Goal: Information Seeking & Learning: Learn about a topic

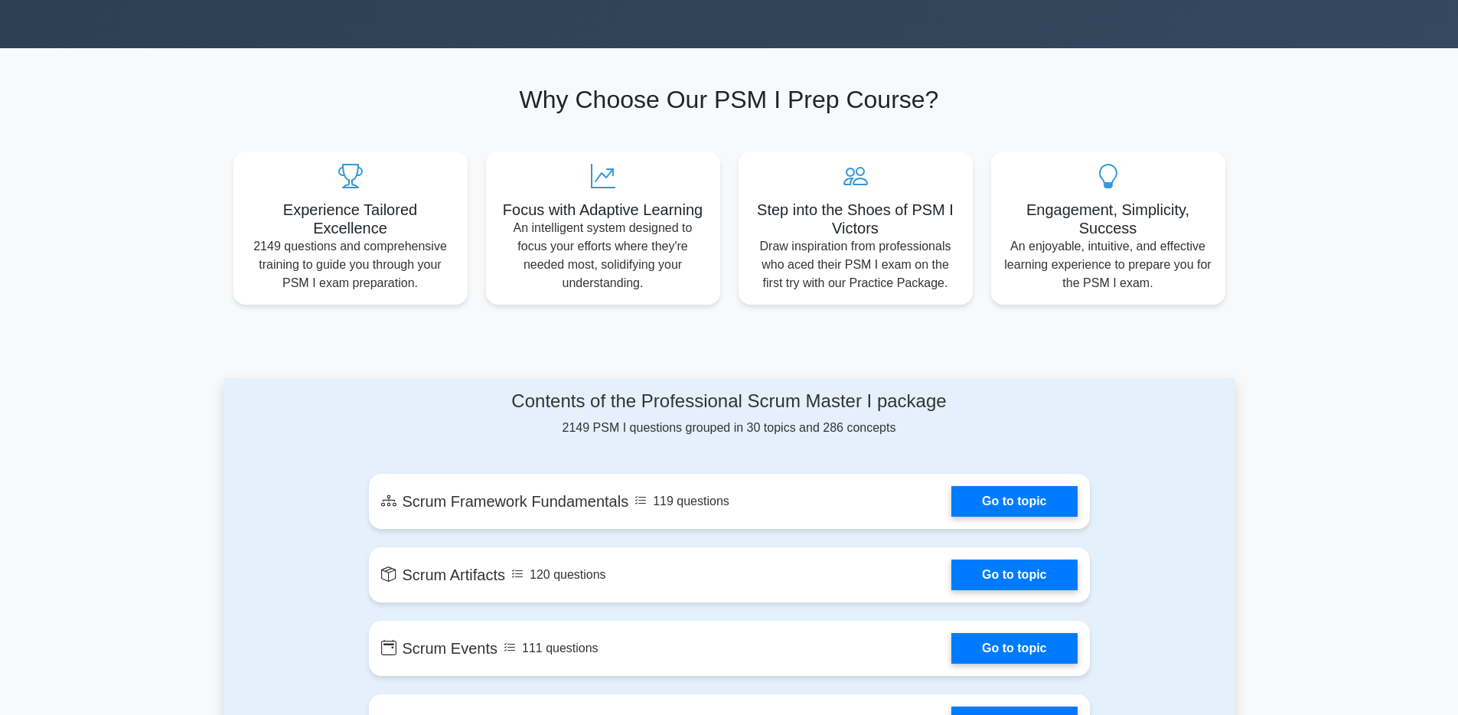
scroll to position [468, 0]
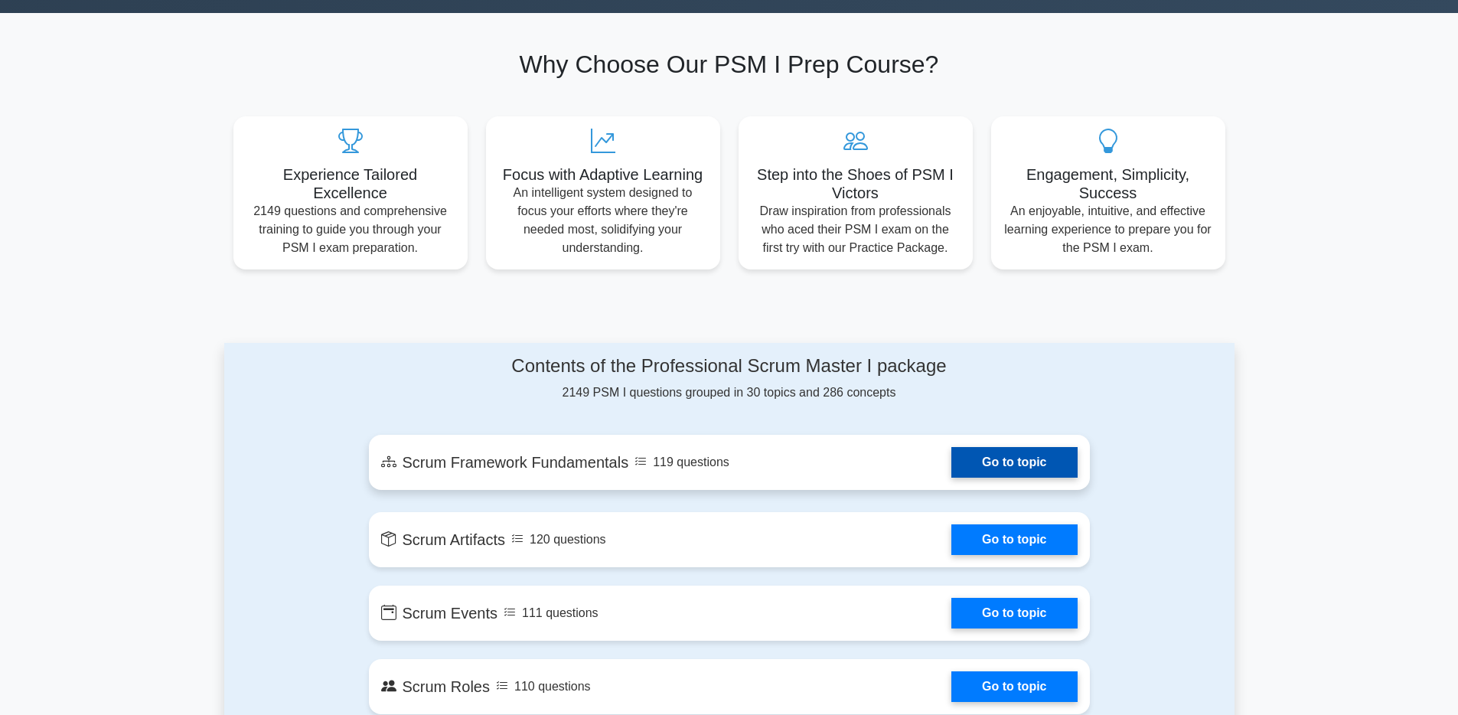
click at [1006, 462] on link "Go to topic" at bounding box center [1014, 462] width 126 height 31
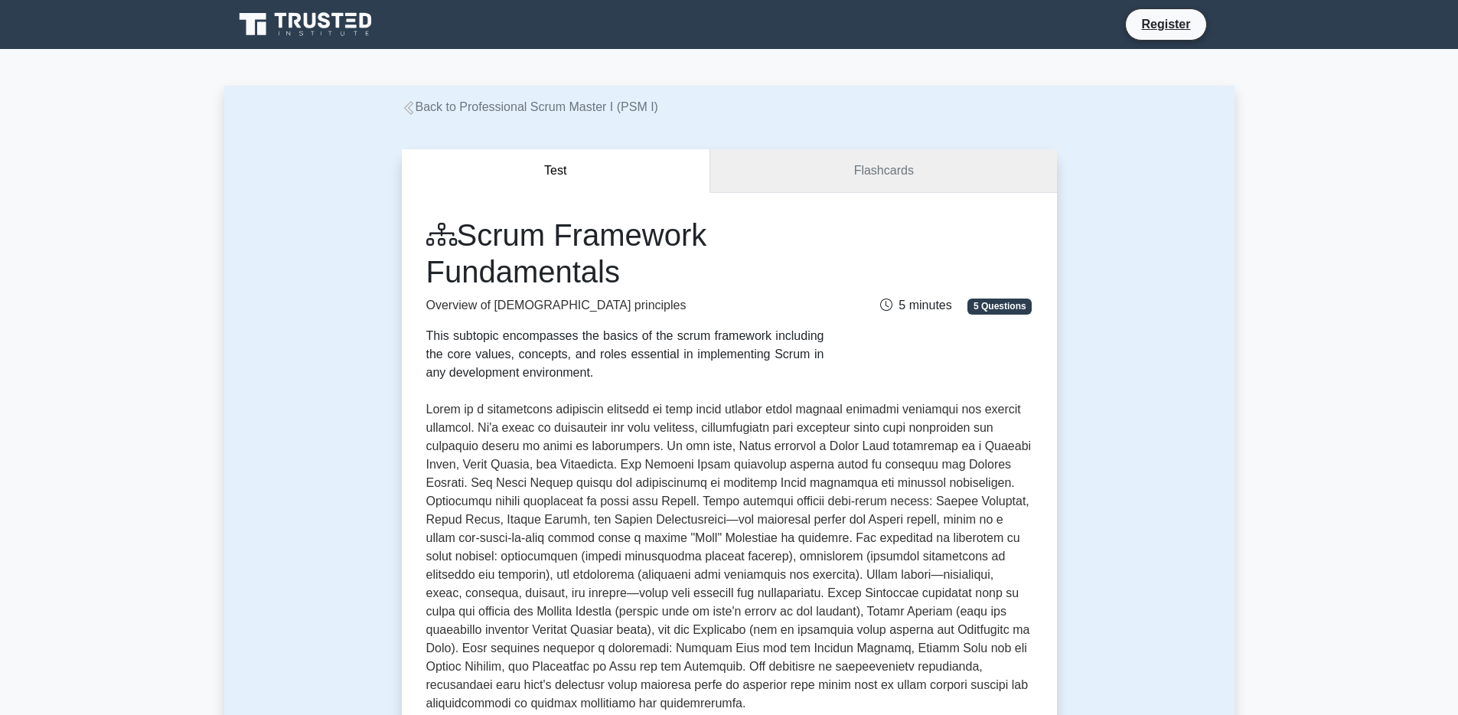
click at [872, 160] on link "Flashcards" at bounding box center [883, 171] width 346 height 44
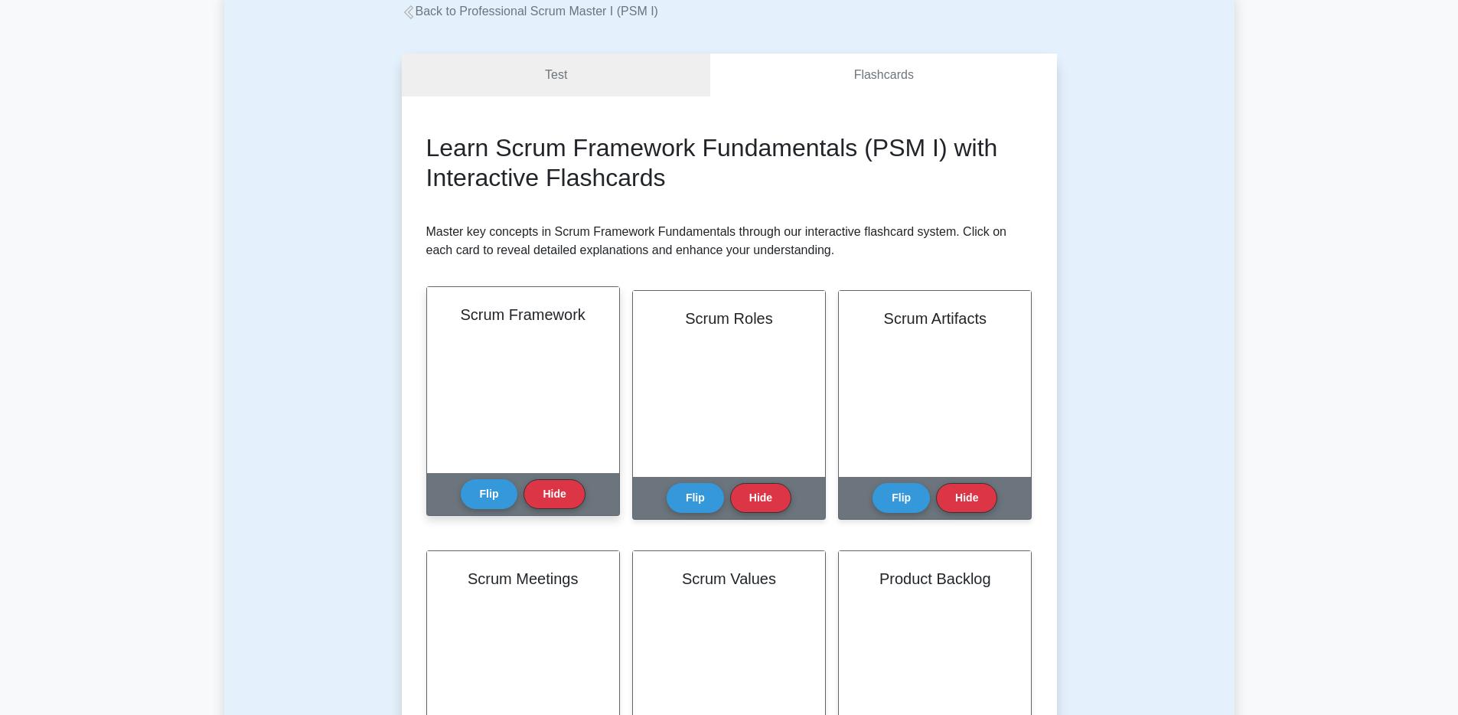
scroll to position [35, 0]
click at [496, 492] on button "Flip" at bounding box center [489, 493] width 57 height 30
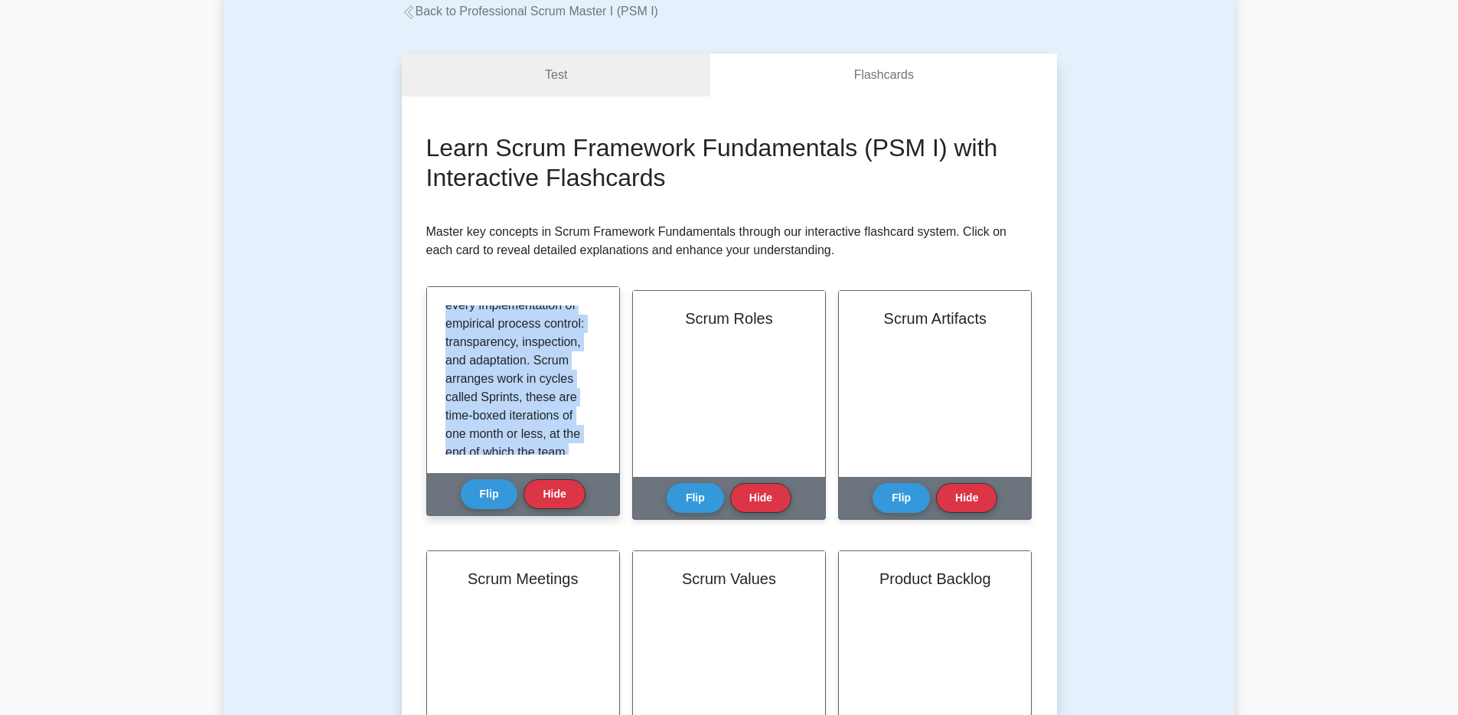
scroll to position [432, 0]
drag, startPoint x: 442, startPoint y: 311, endPoint x: 574, endPoint y: 455, distance: 195.6
click at [574, 455] on div "Scrum is a lightweight, iterative and incremental framework for managing comple…" at bounding box center [523, 380] width 192 height 186
copy p "Scrum is a lightweight, iterative and incremental framework for managing comple…"
click at [497, 373] on p "Scrum is a lightweight, iterative and incremental framework for managing comple…" at bounding box center [519, 166] width 149 height 551
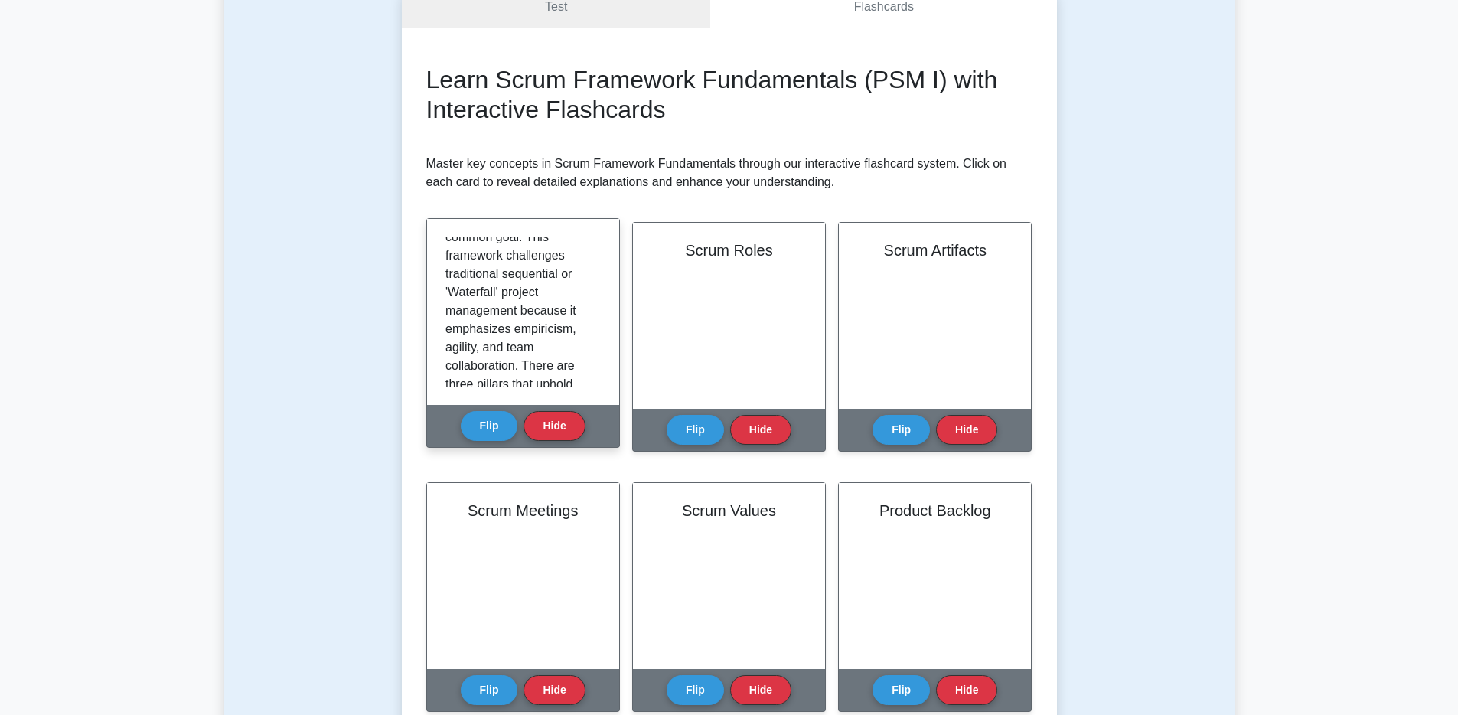
scroll to position [157, 0]
click at [495, 422] on button "Flip" at bounding box center [489, 425] width 57 height 30
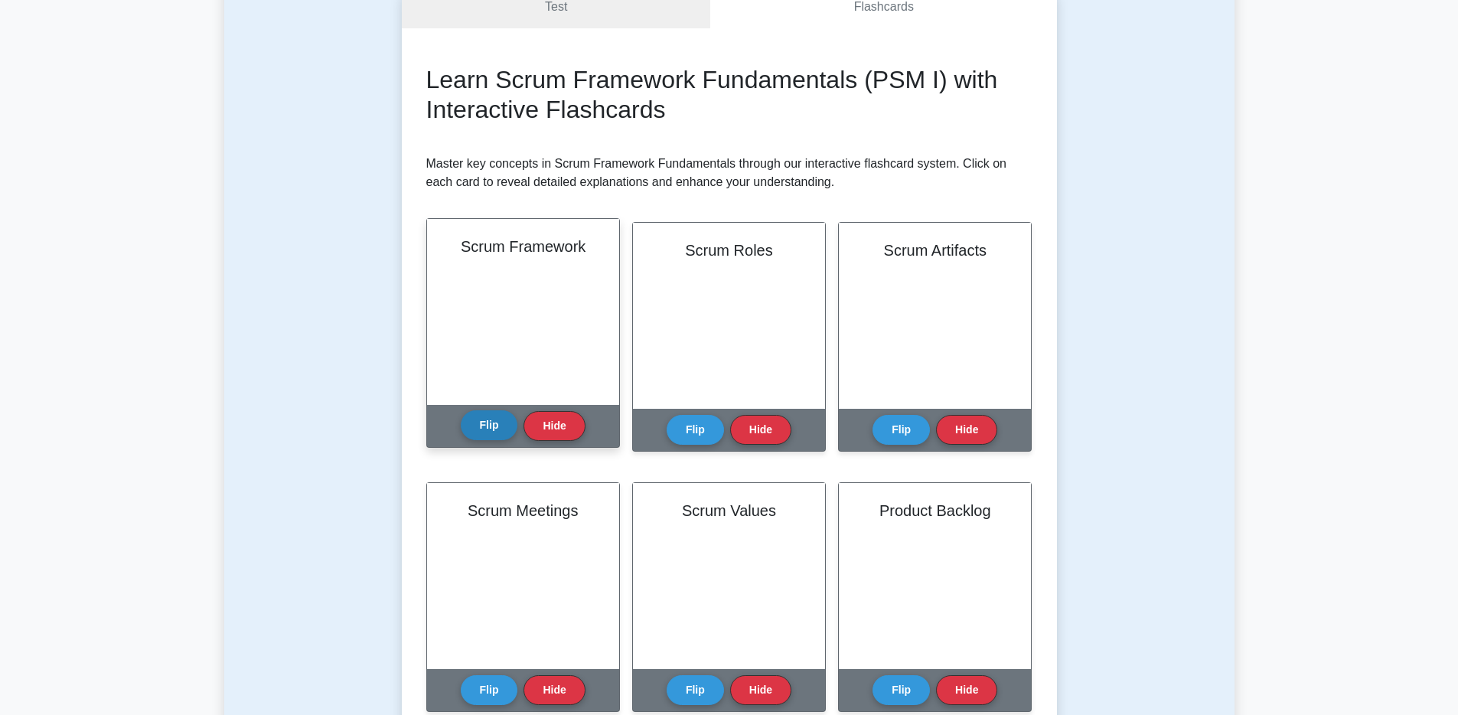
click at [495, 422] on button "Flip" at bounding box center [489, 425] width 57 height 30
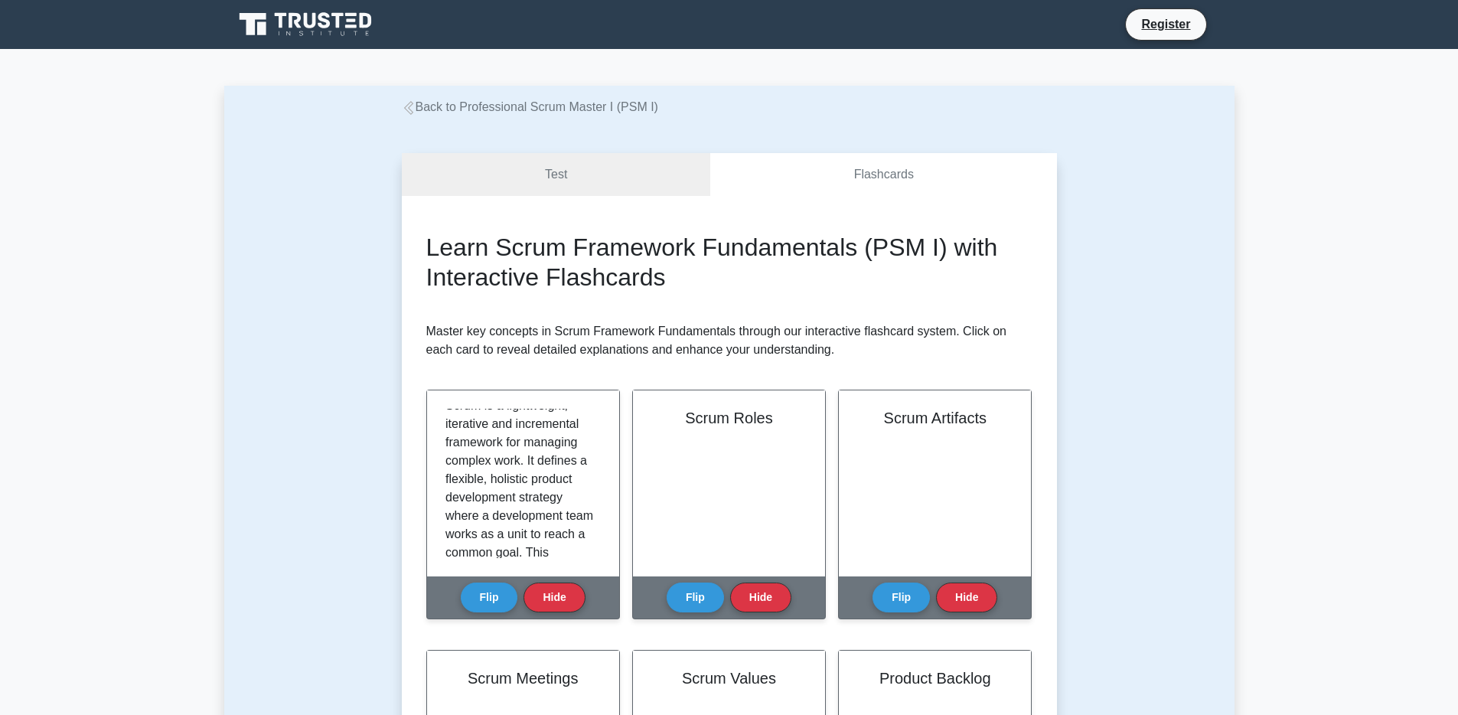
scroll to position [13, 0]
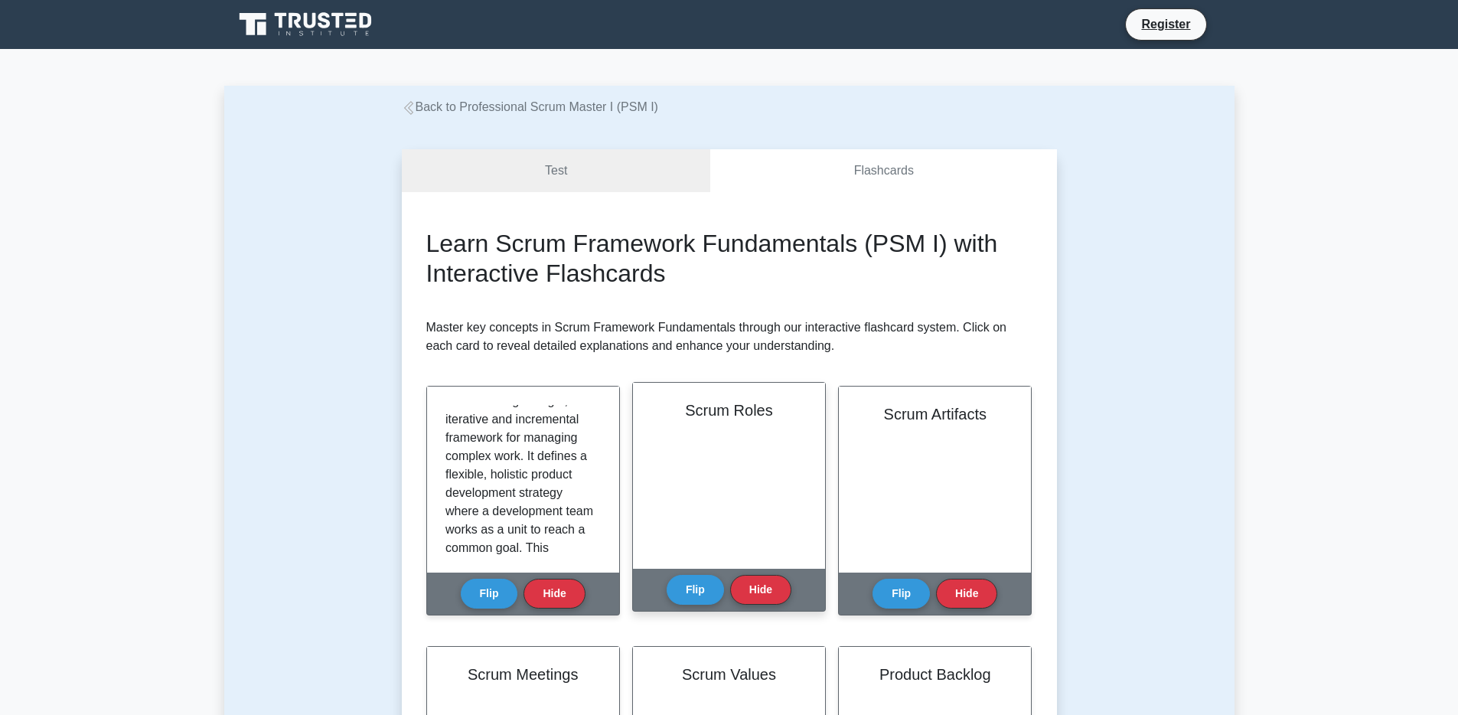
click at [708, 487] on div "Scrum Roles" at bounding box center [729, 476] width 192 height 186
click at [687, 594] on button "Flip" at bounding box center [695, 589] width 57 height 30
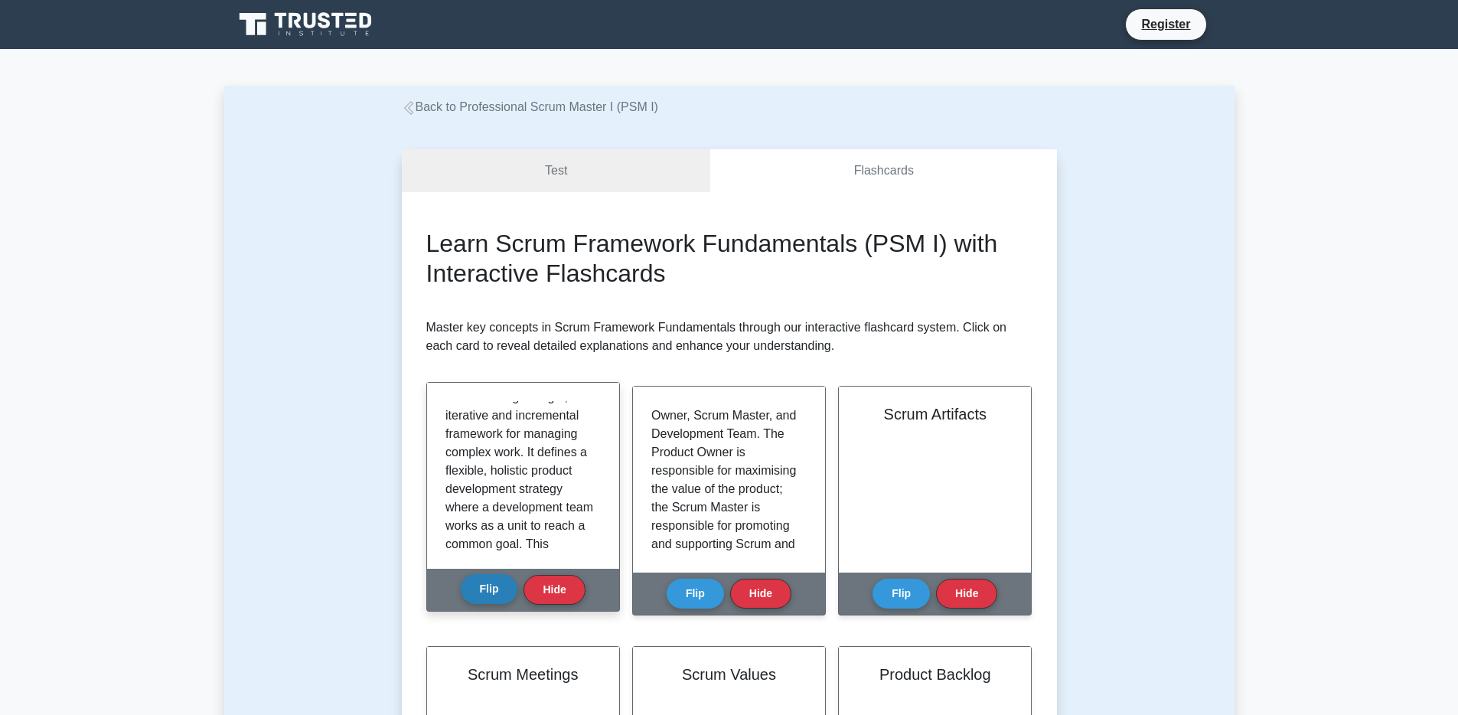
click at [477, 592] on button "Flip" at bounding box center [489, 589] width 57 height 30
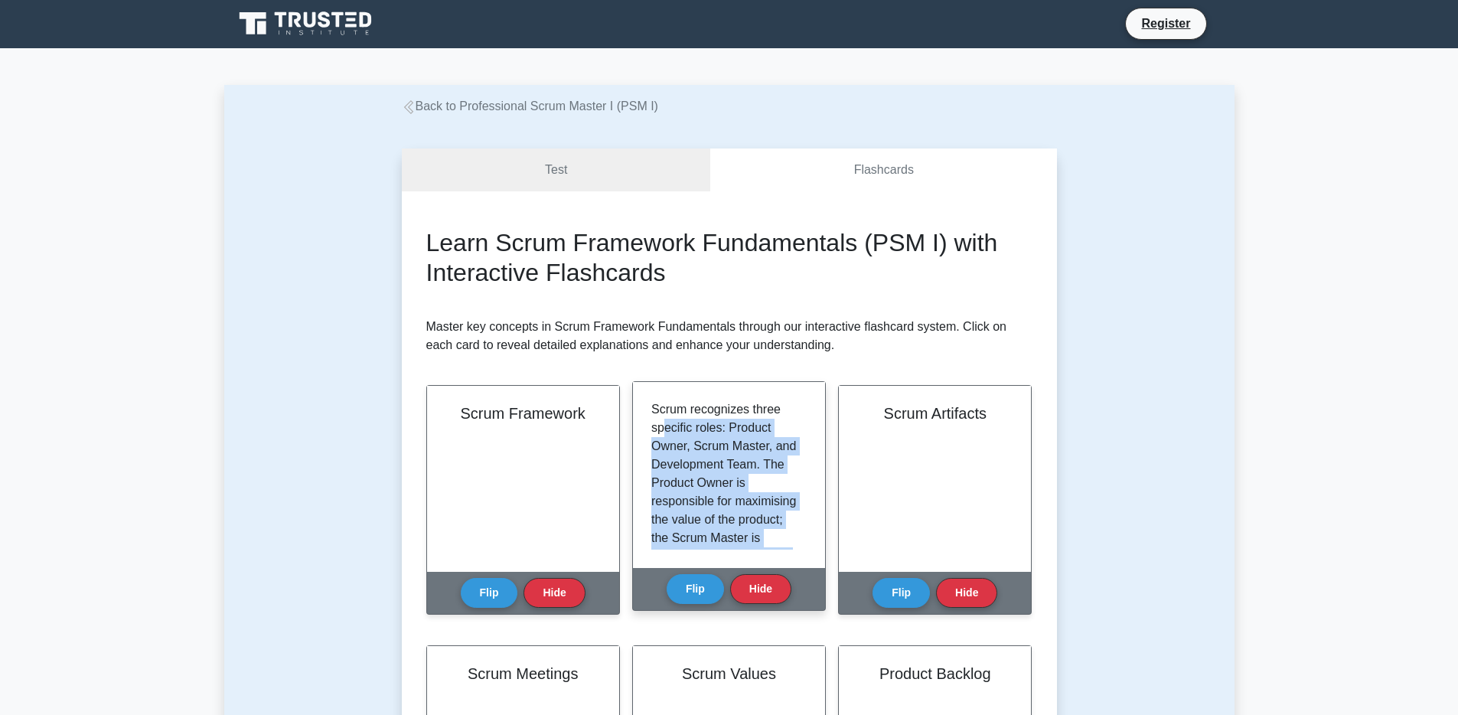
scroll to position [0, 0]
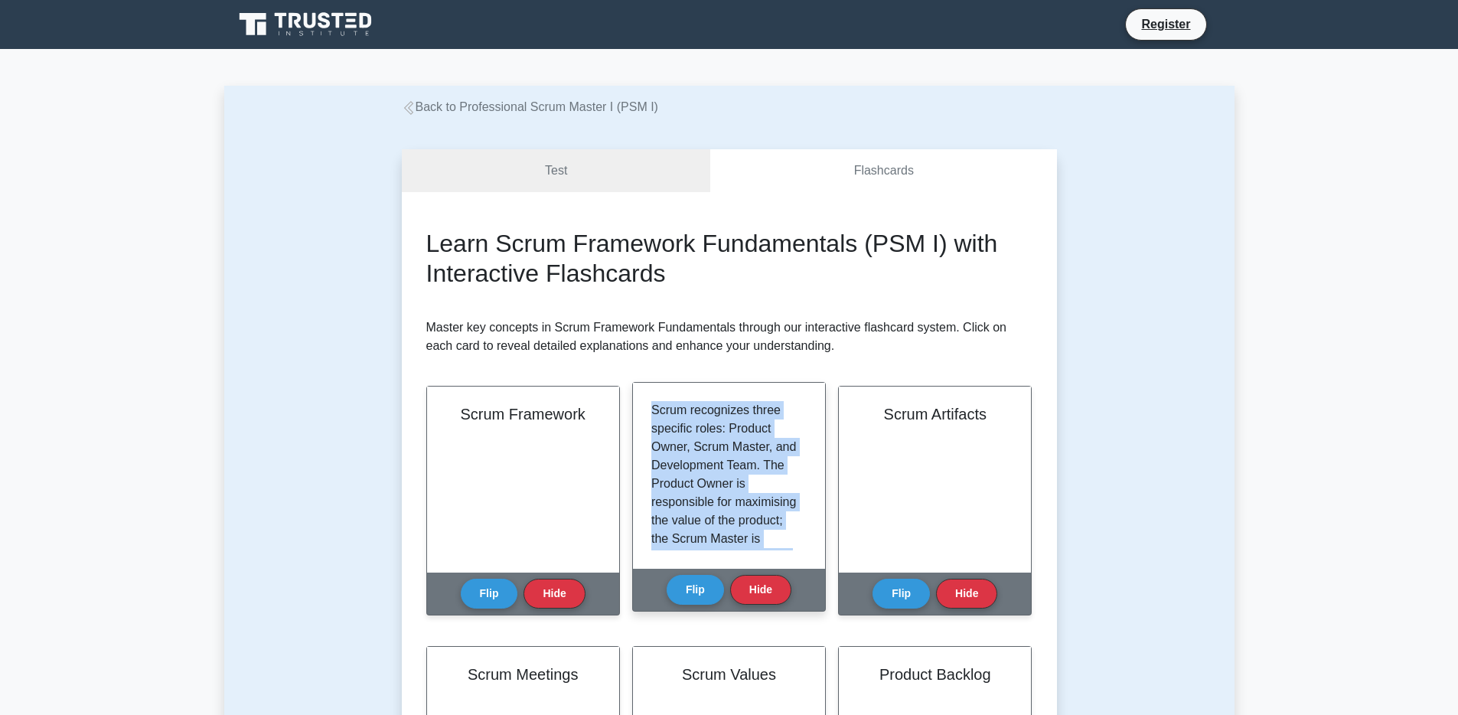
drag, startPoint x: 754, startPoint y: 527, endPoint x: 647, endPoint y: 400, distance: 165.7
click at [647, 400] on div "Scrum recognizes three specific roles: Product Owner, Scrum Master, and Develop…" at bounding box center [729, 476] width 192 height 186
copy p "Scrum recognizes three specific roles: Product Owner, Scrum Master, and Develop…"
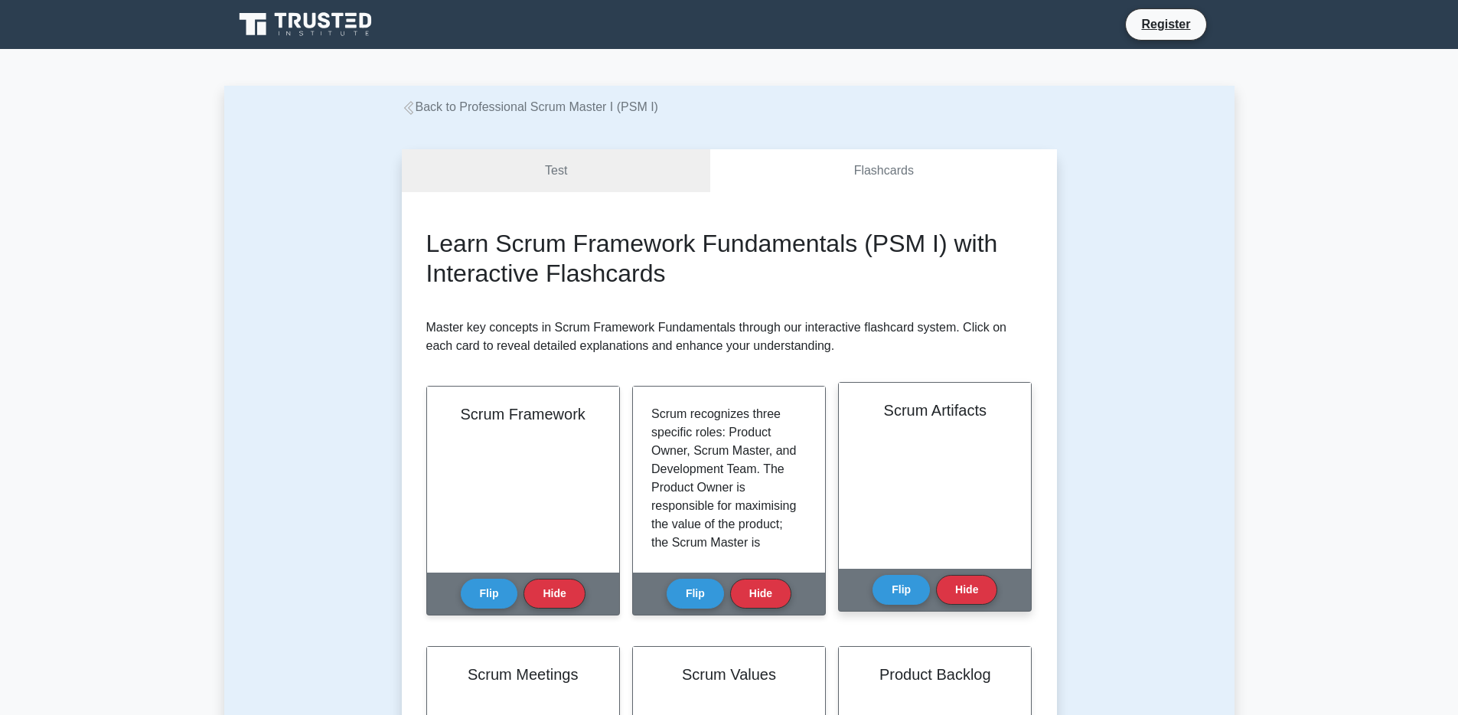
click at [907, 432] on div "Scrum Artifacts" at bounding box center [935, 476] width 192 height 186
click at [916, 411] on h2 "Scrum Artifacts" at bounding box center [934, 410] width 155 height 18
click at [905, 592] on button "Flip" at bounding box center [900, 589] width 57 height 30
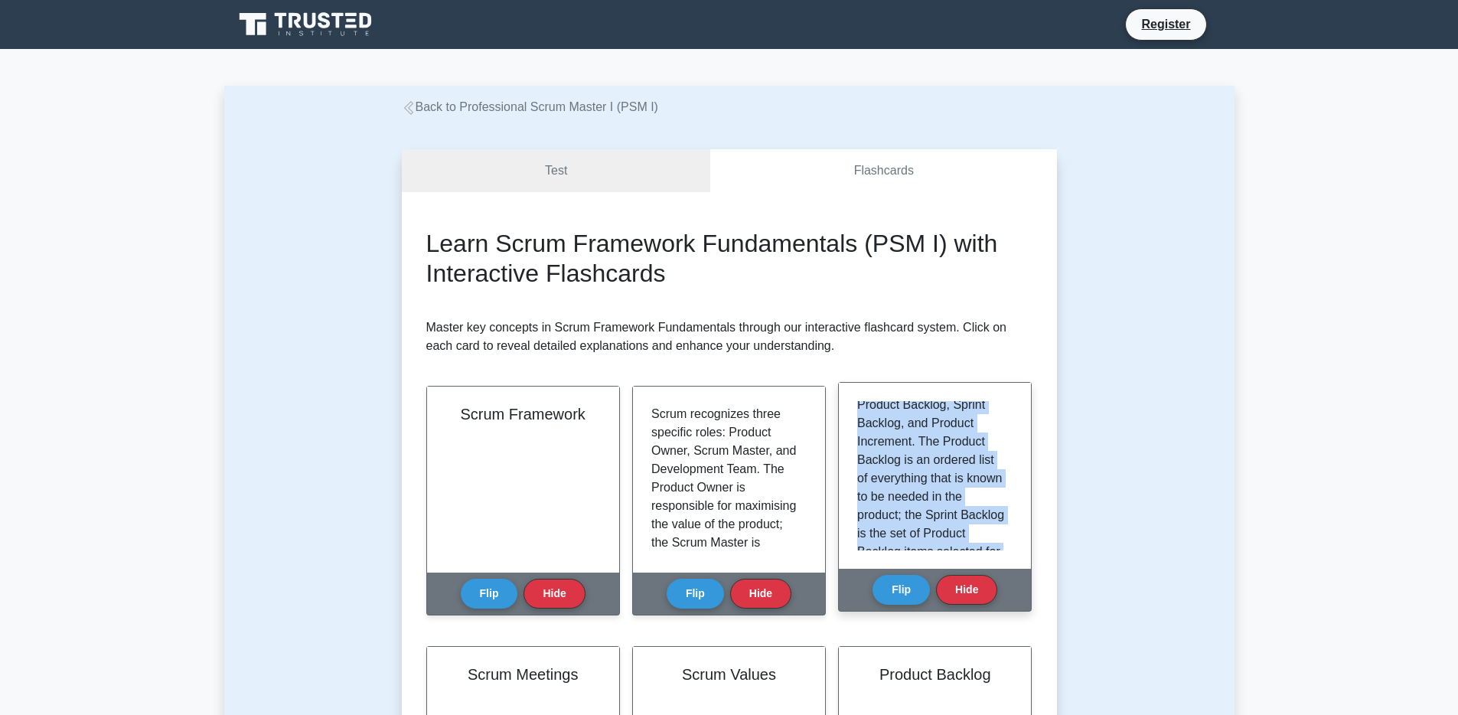
scroll to position [414, 0]
drag, startPoint x: 859, startPoint y: 410, endPoint x: 972, endPoint y: 526, distance: 161.8
click at [972, 526] on p "Scrum's artifacts represent work or value to provide transparency and opportuni…" at bounding box center [931, 281] width 149 height 514
copy p "Scrum's artifacts represent work or value to provide transparency and opportuni…"
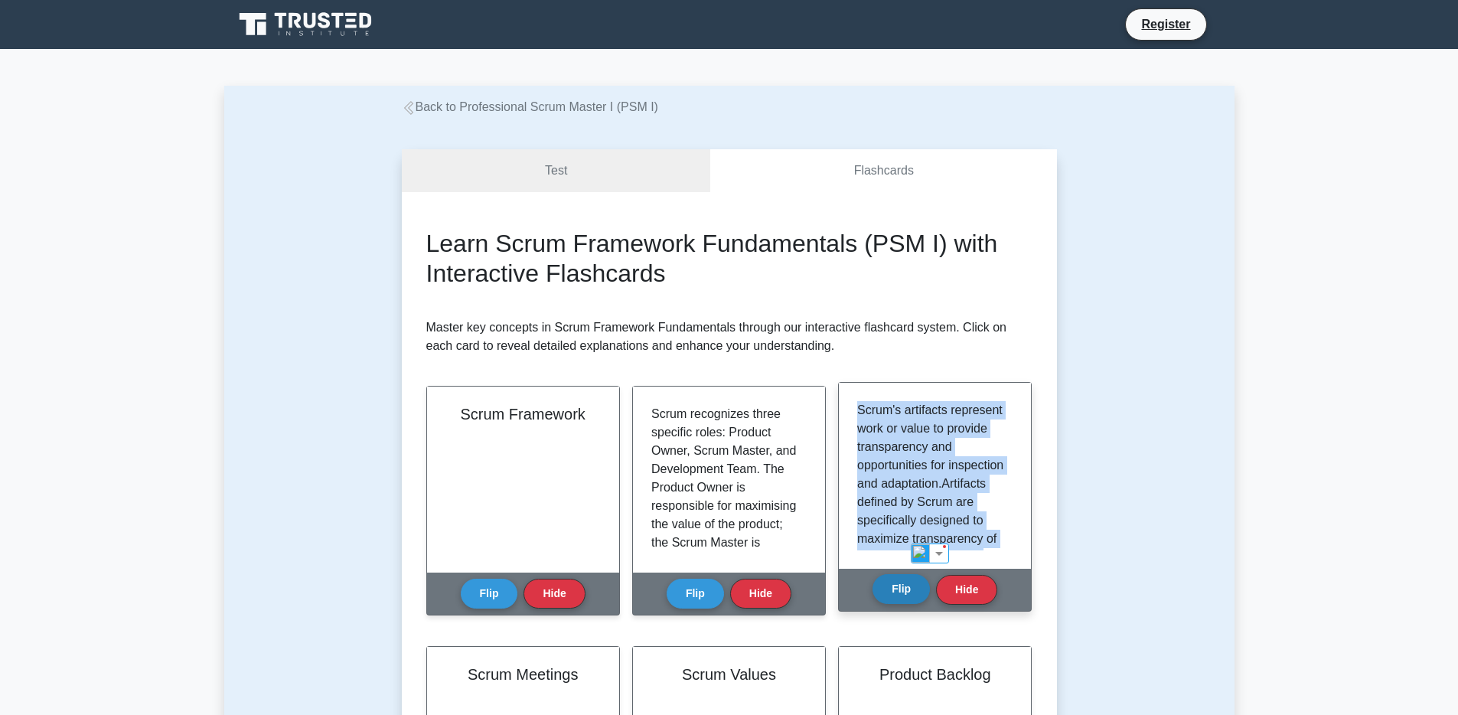
click at [890, 587] on button "Flip" at bounding box center [900, 589] width 57 height 30
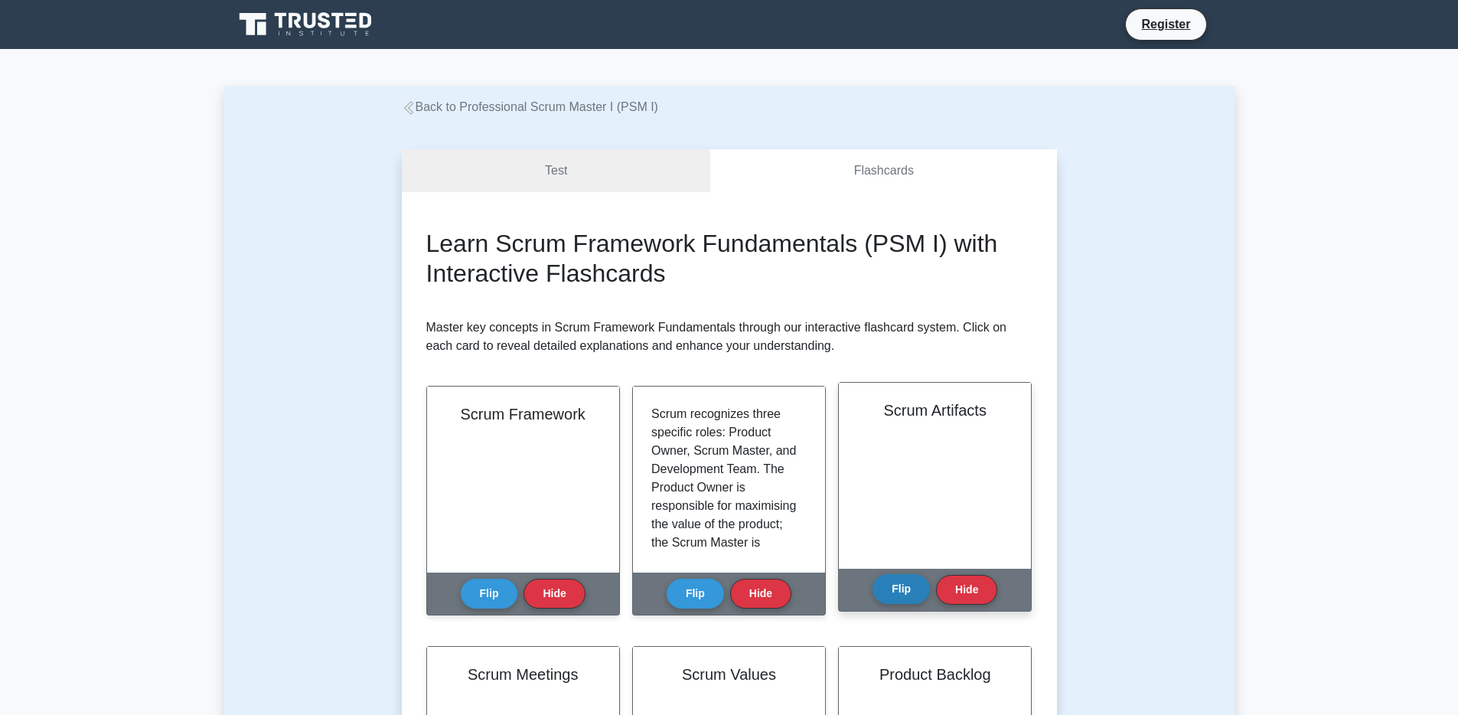
click at [896, 599] on button "Flip" at bounding box center [900, 589] width 57 height 30
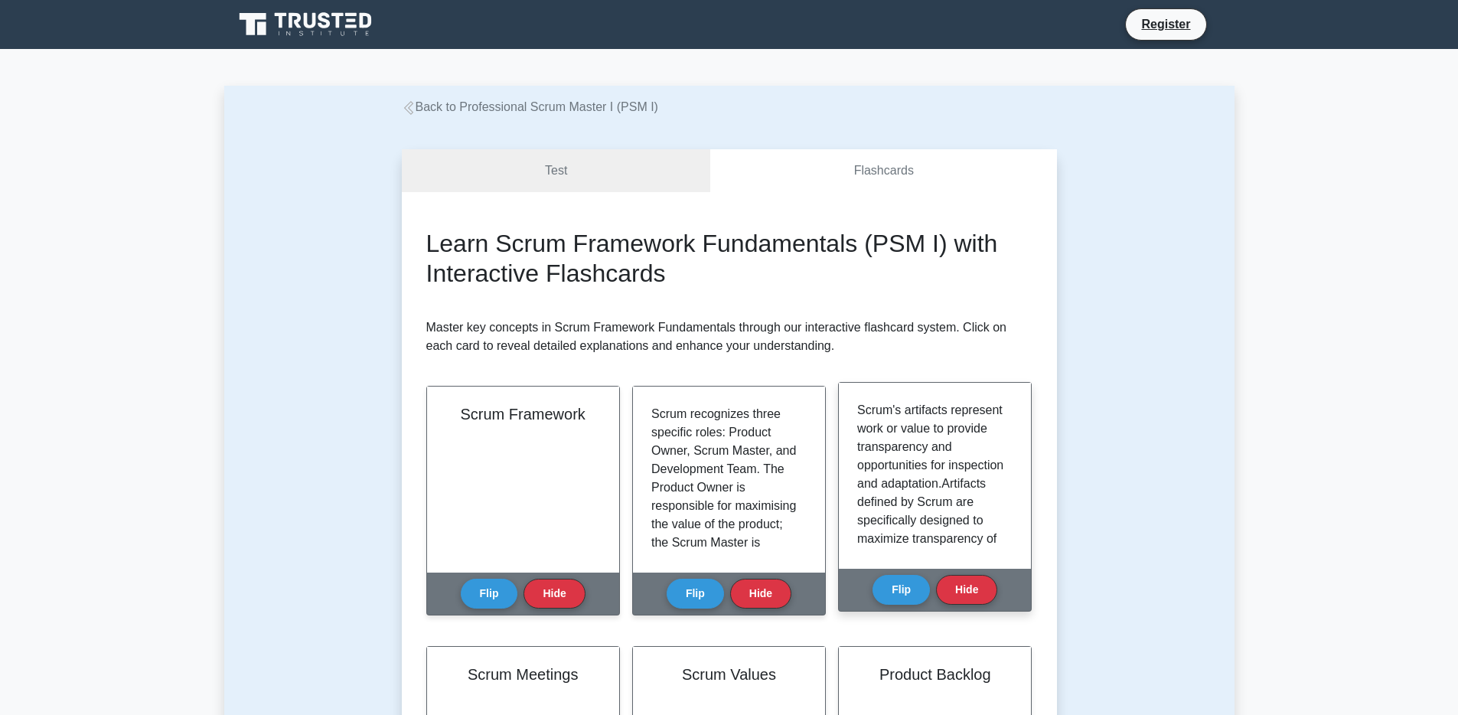
click at [928, 466] on p "Scrum's artifacts represent work or value to provide transparency and opportuni…" at bounding box center [931, 658] width 149 height 514
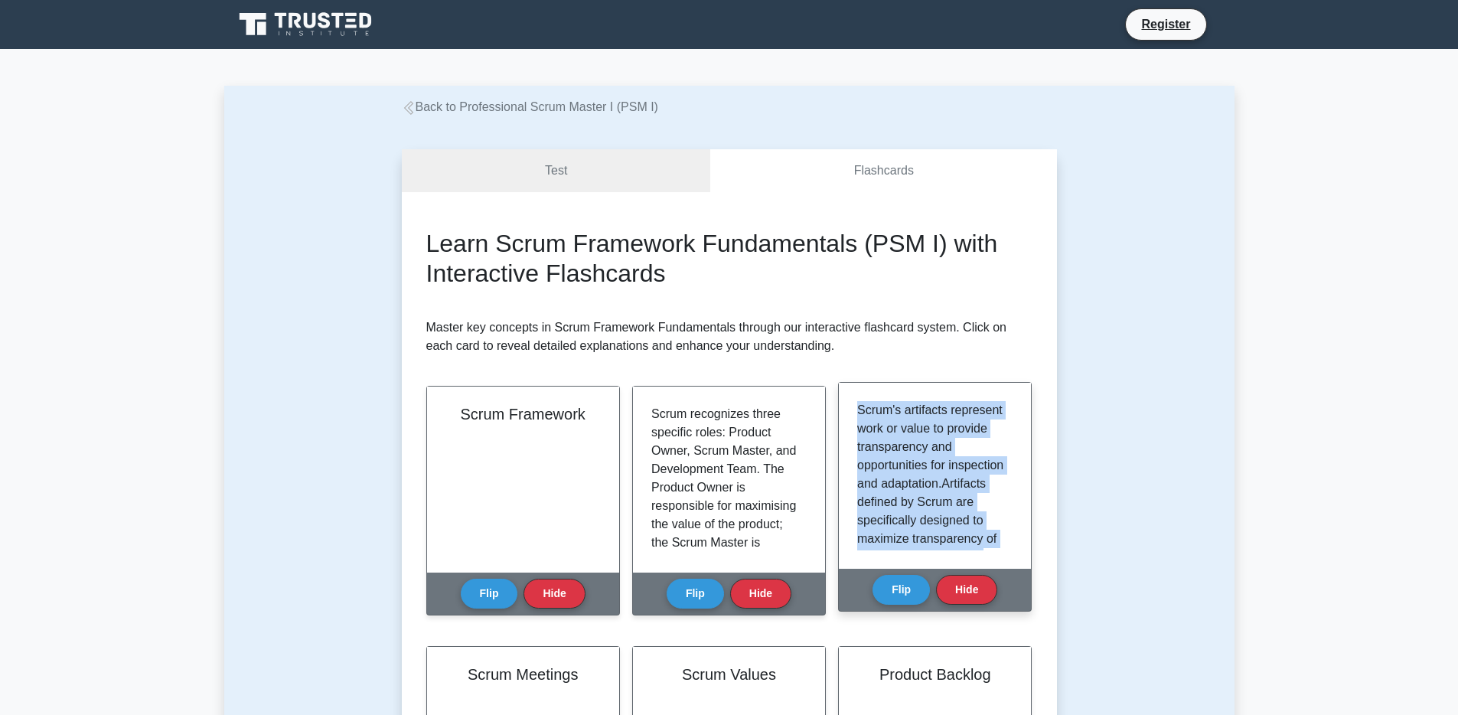
drag, startPoint x: 954, startPoint y: 528, endPoint x: 853, endPoint y: 415, distance: 151.8
click at [853, 415] on div "Scrum's artifacts represent work or value to provide transparency and opportuni…" at bounding box center [935, 476] width 192 height 186
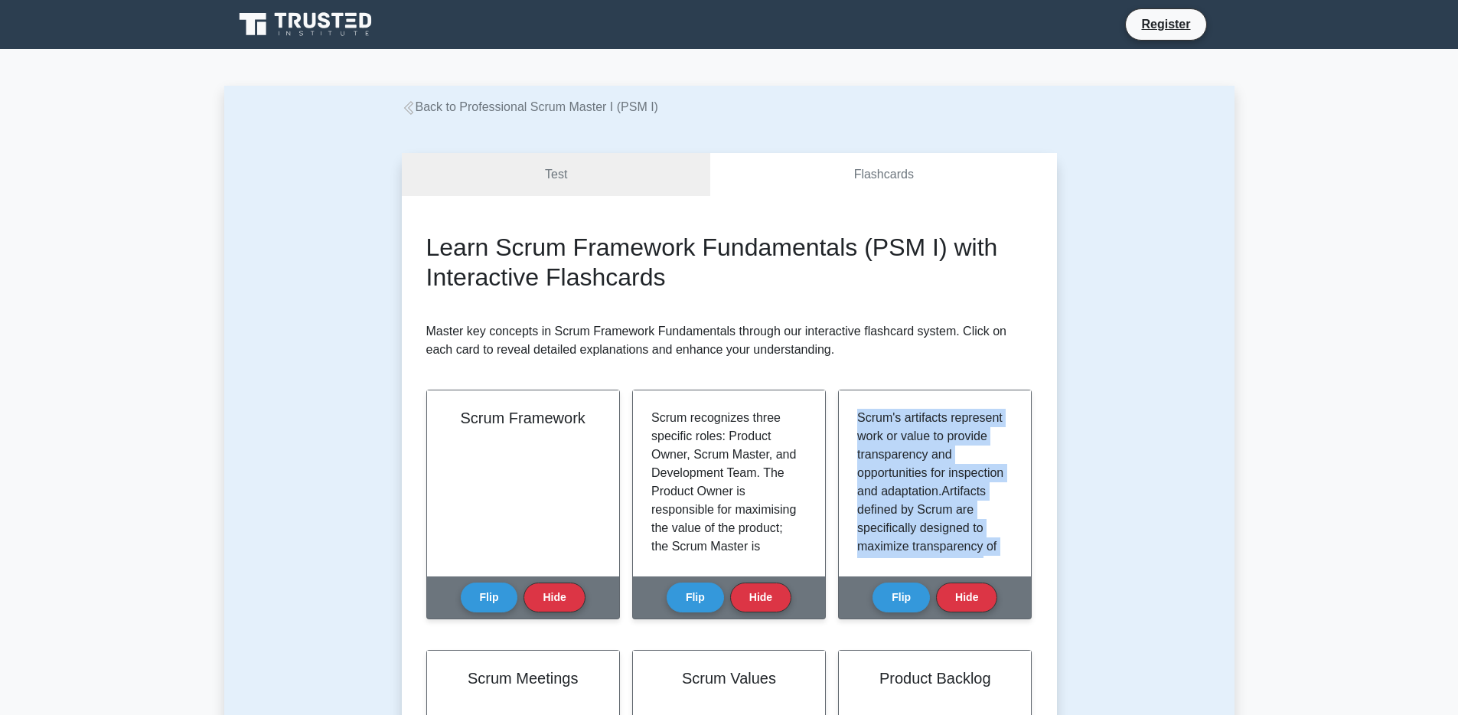
copy p "Scrum's artifacts represent work or value to provide transparency and opportuni…"
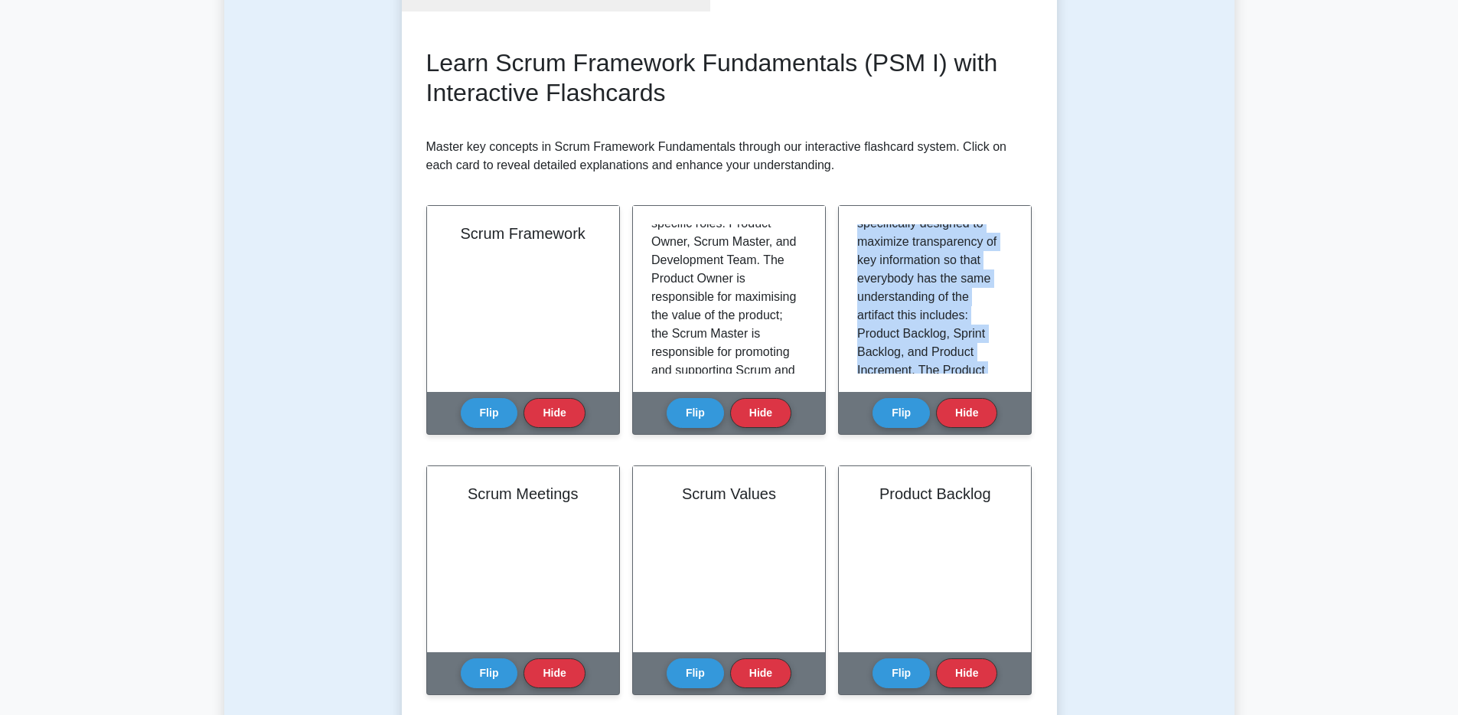
scroll to position [206, 0]
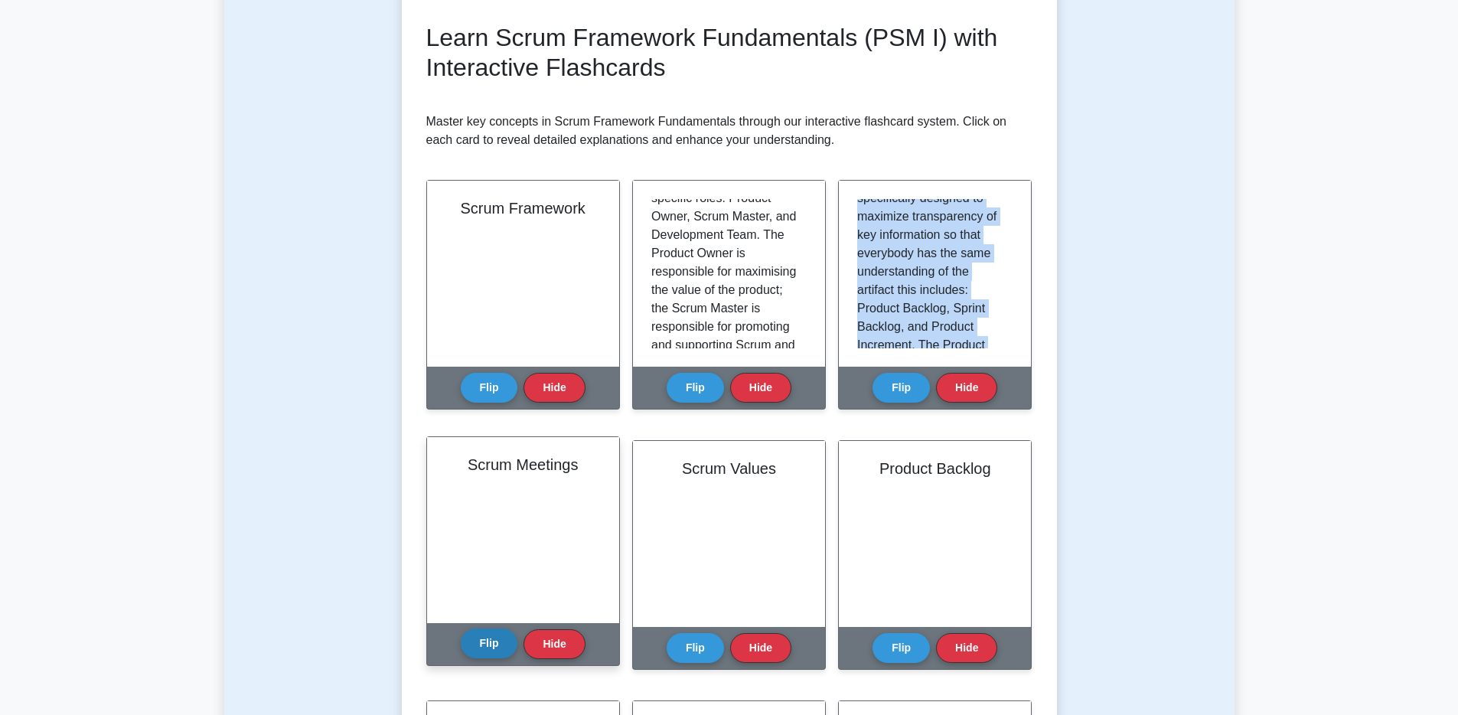
click at [479, 650] on button "Flip" at bounding box center [489, 643] width 57 height 30
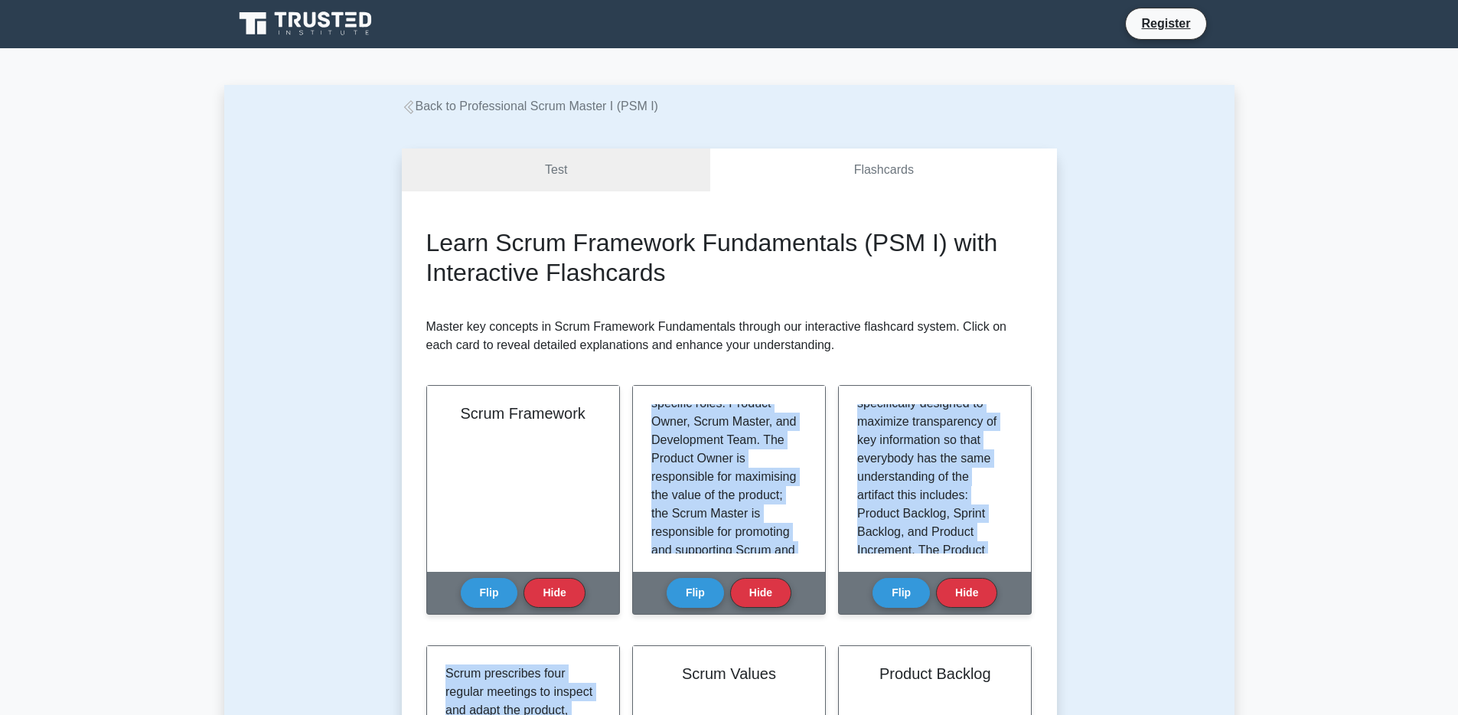
scroll to position [0, 0]
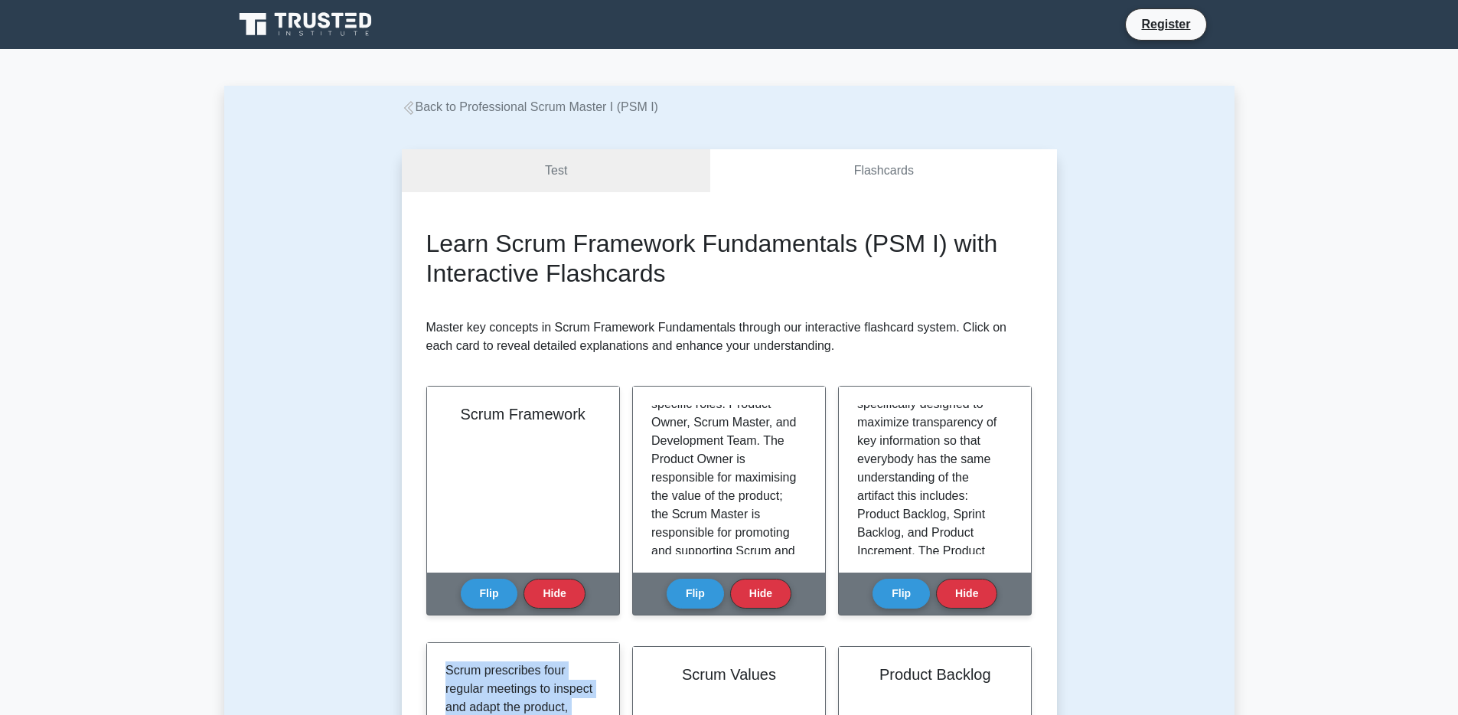
drag, startPoint x: 487, startPoint y: 616, endPoint x: 450, endPoint y: 661, distance: 58.2
copy p "Scrum prescribes four regular meetings to inspect and adapt the product, proces…"
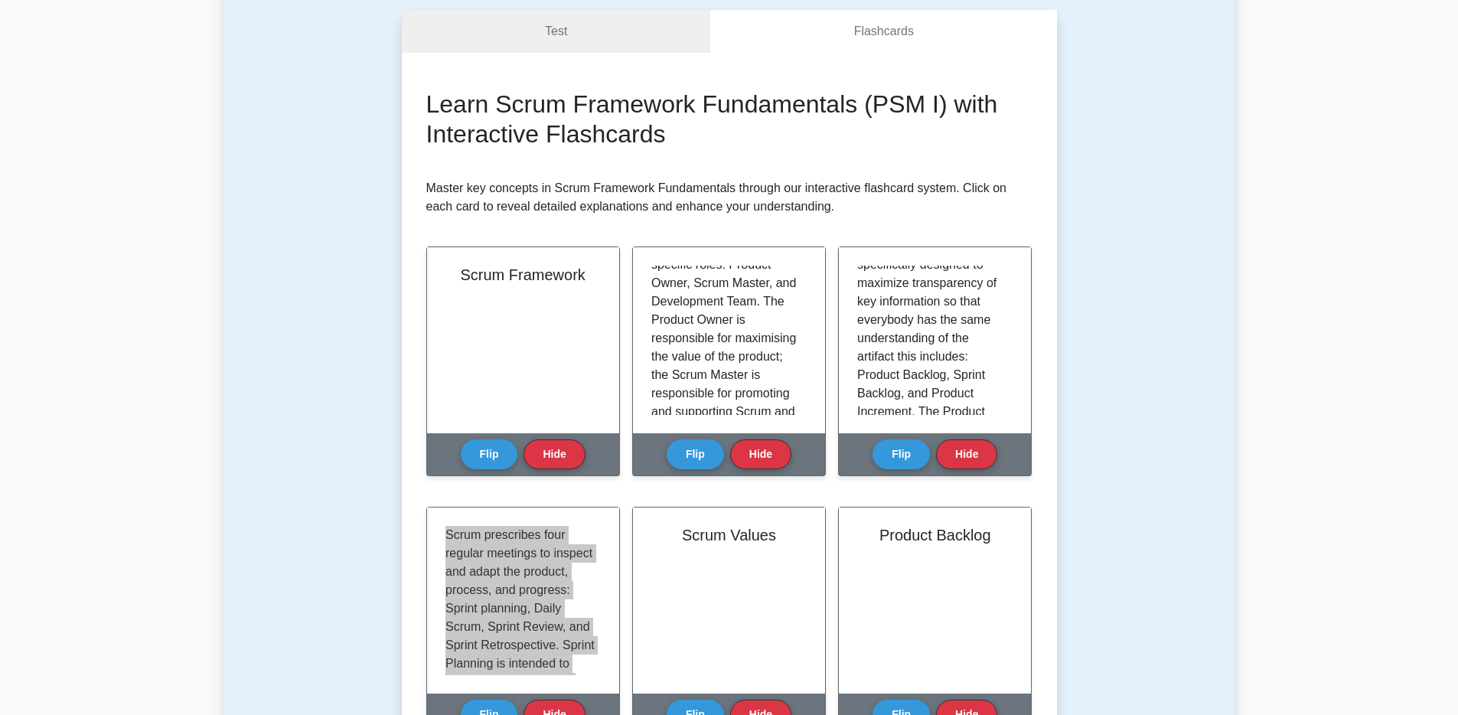
scroll to position [145, 0]
